Goal: Task Accomplishment & Management: Use online tool/utility

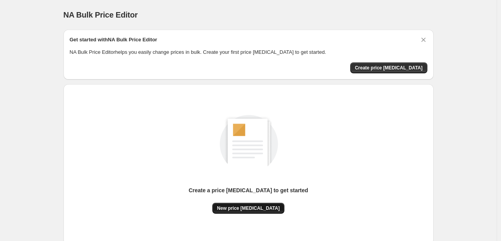
click at [252, 203] on button "New price [MEDICAL_DATA]" at bounding box center [248, 208] width 72 height 11
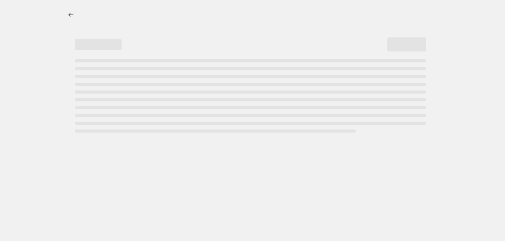
select select "percentage"
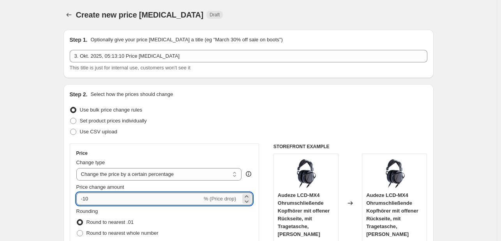
click at [101, 199] on input "-10" at bounding box center [139, 198] width 126 height 12
type input "-1"
type input "-30"
click at [283, 107] on div "Use bulk price change rules" at bounding box center [249, 109] width 358 height 11
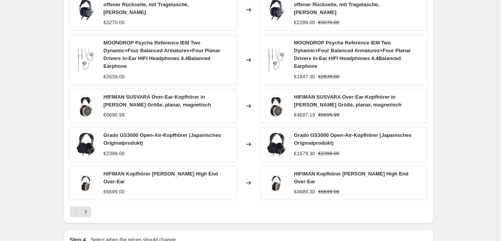
scroll to position [558, 0]
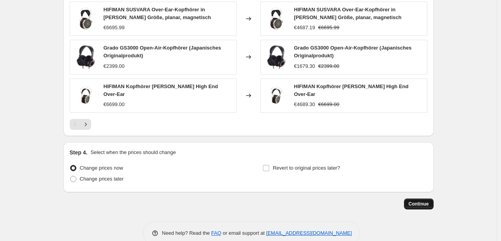
click at [414, 201] on span "Continue" at bounding box center [419, 204] width 20 height 6
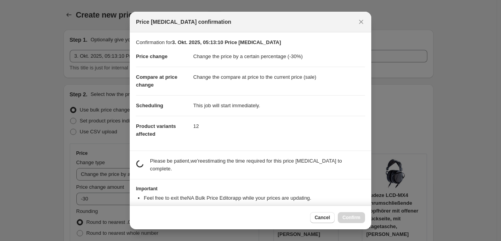
scroll to position [0, 0]
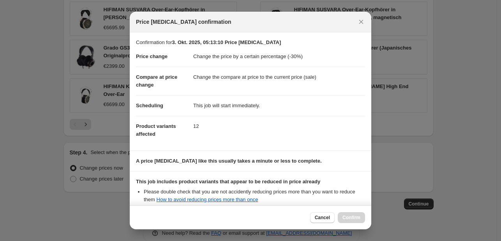
click at [350, 216] on div "Cancel Confirm" at bounding box center [337, 217] width 55 height 11
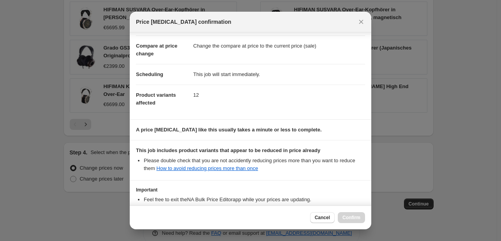
scroll to position [86, 0]
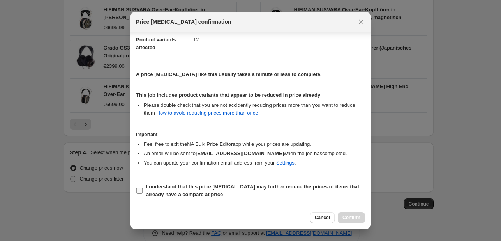
click at [136, 187] on input "I understand that this price change job may further reduce the prices of items …" at bounding box center [139, 190] width 6 height 6
checkbox input "true"
click at [347, 212] on button "Confirm" at bounding box center [351, 217] width 27 height 11
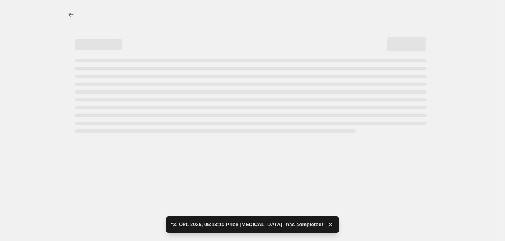
select select "percentage"
